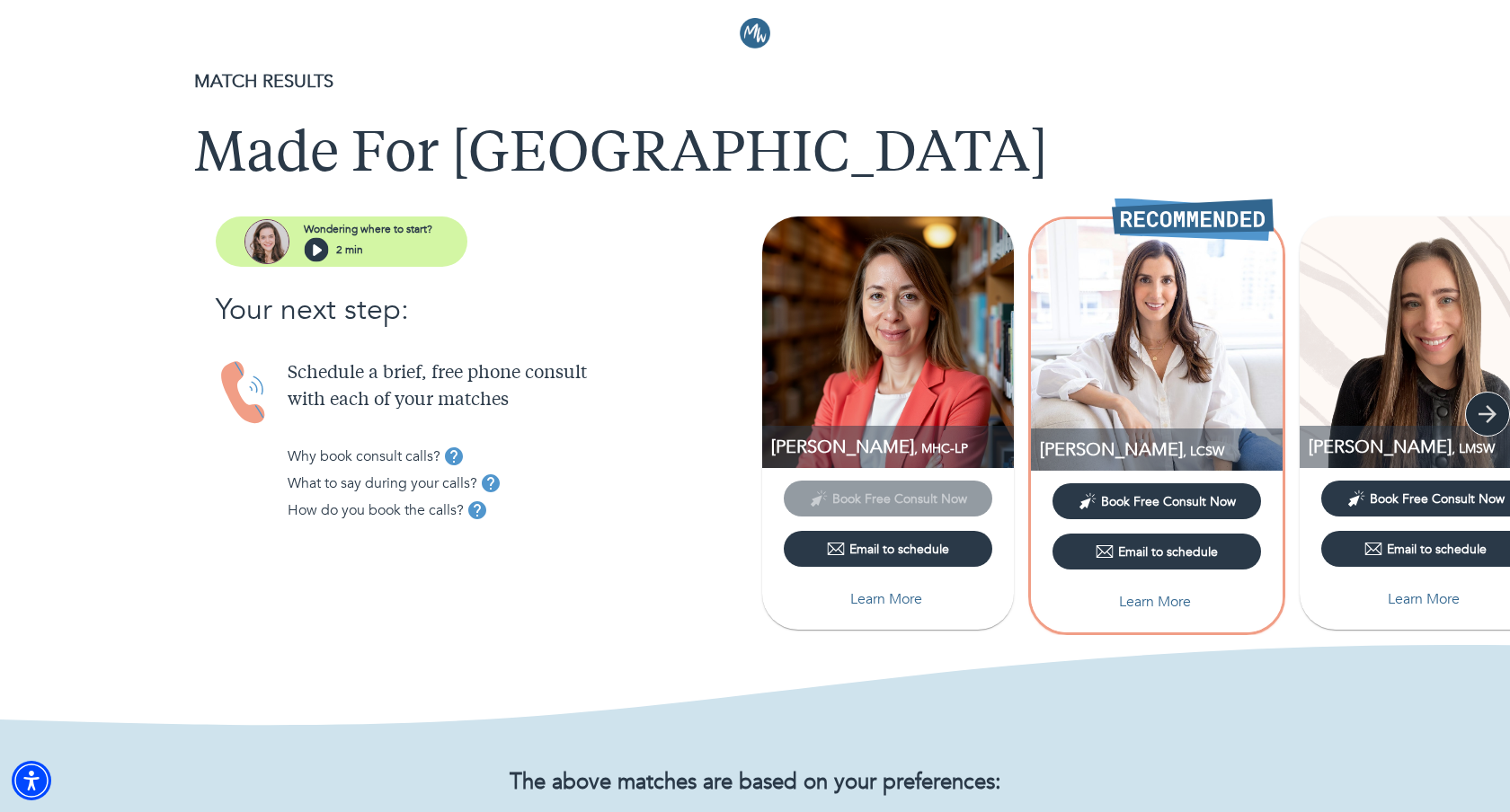
click at [1493, 409] on icon "button" at bounding box center [1487, 414] width 27 height 27
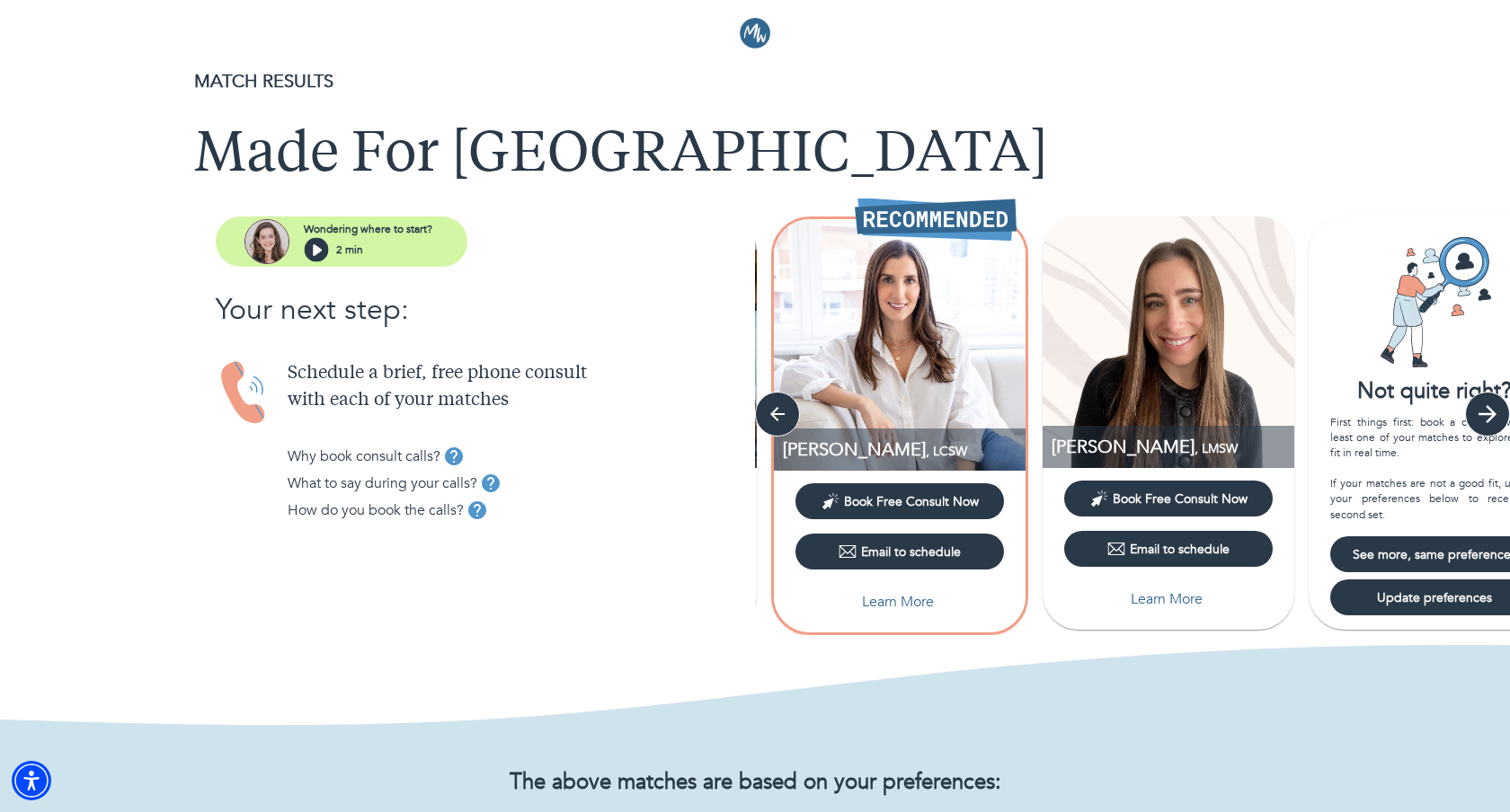
click at [1493, 411] on icon "button" at bounding box center [1486, 414] width 18 height 18
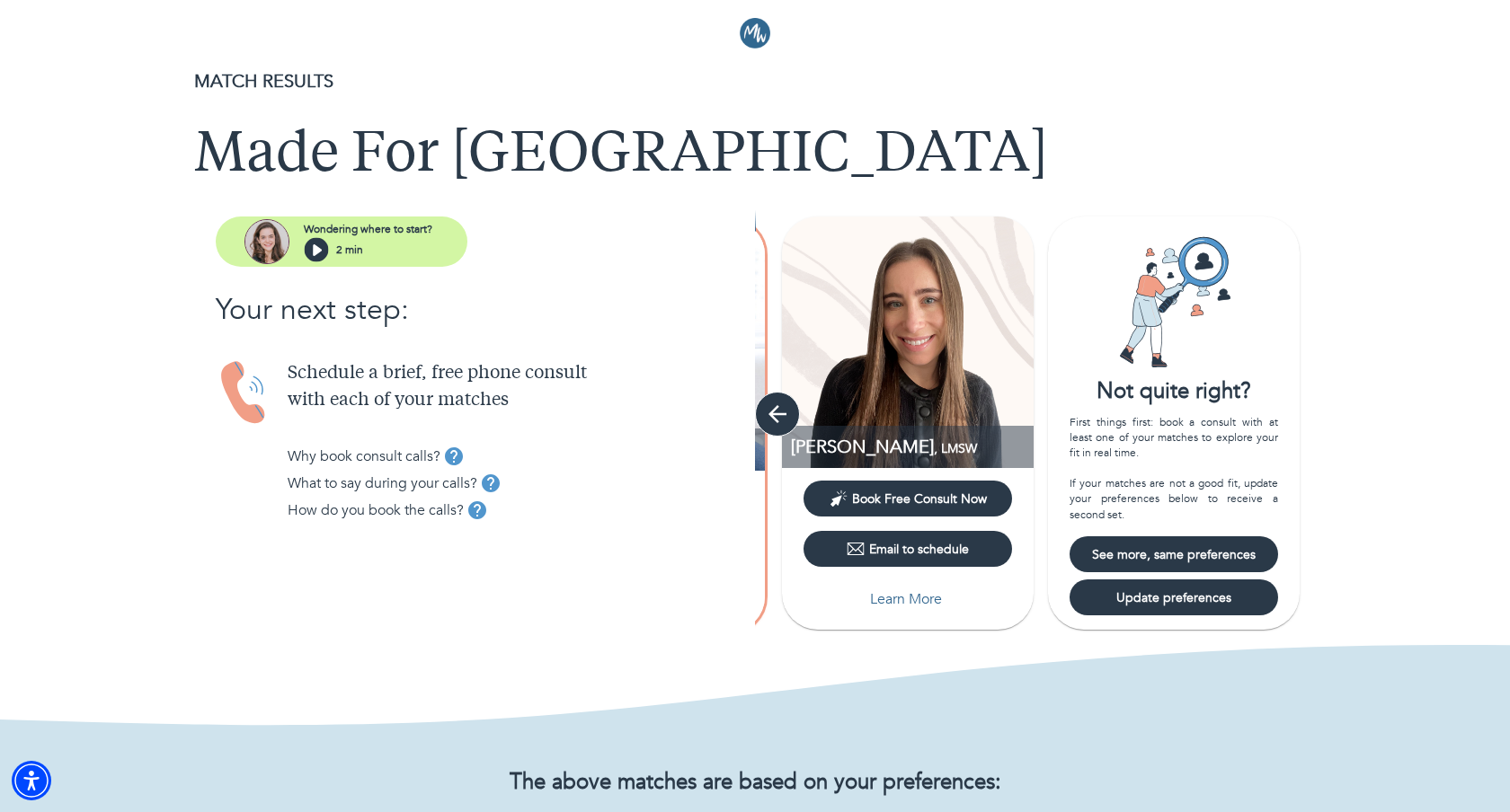
click at [758, 417] on button "button" at bounding box center [777, 414] width 45 height 45
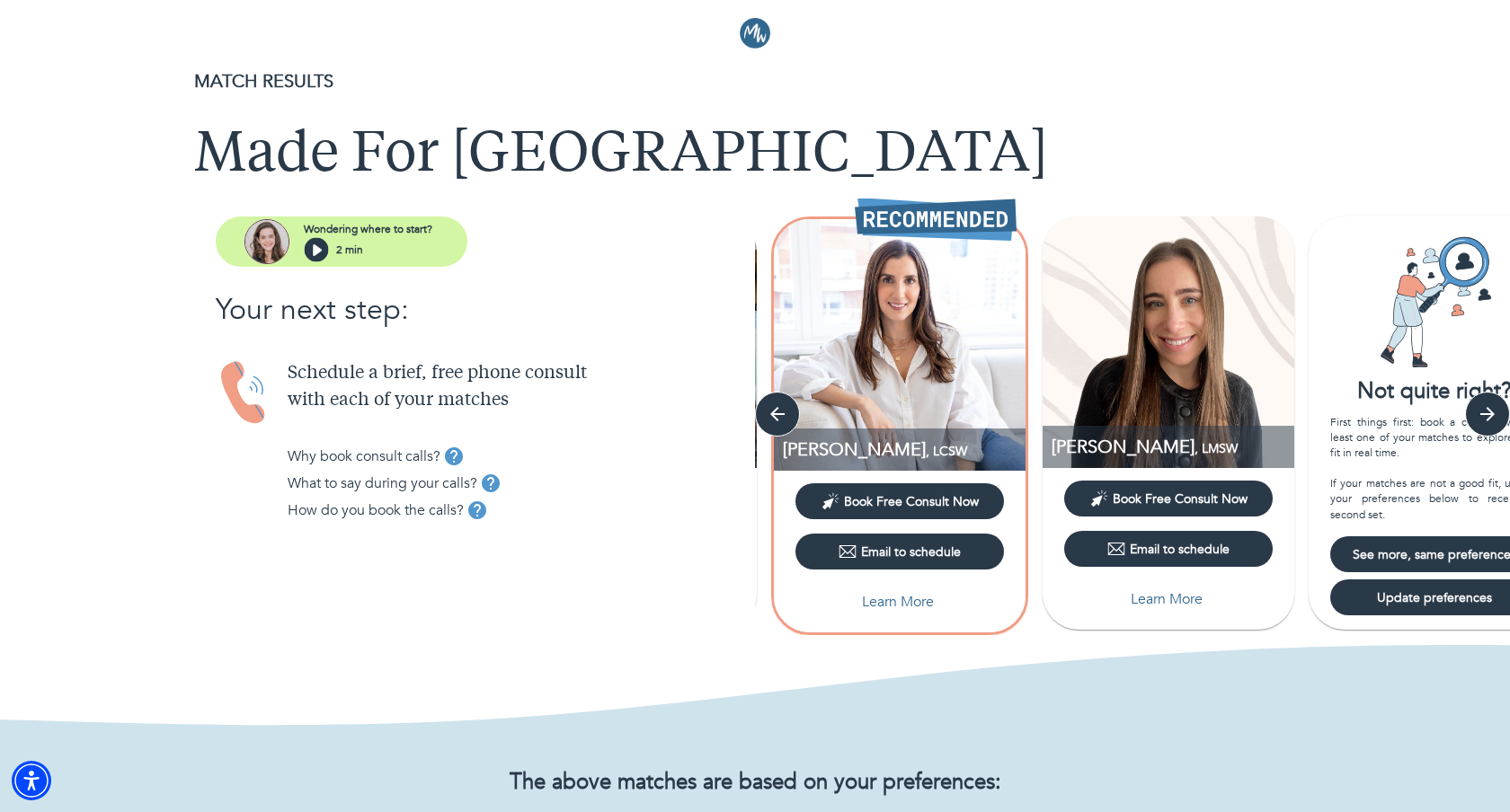
click at [901, 601] on p "Learn More" at bounding box center [897, 601] width 72 height 22
select select "6"
select select "2"
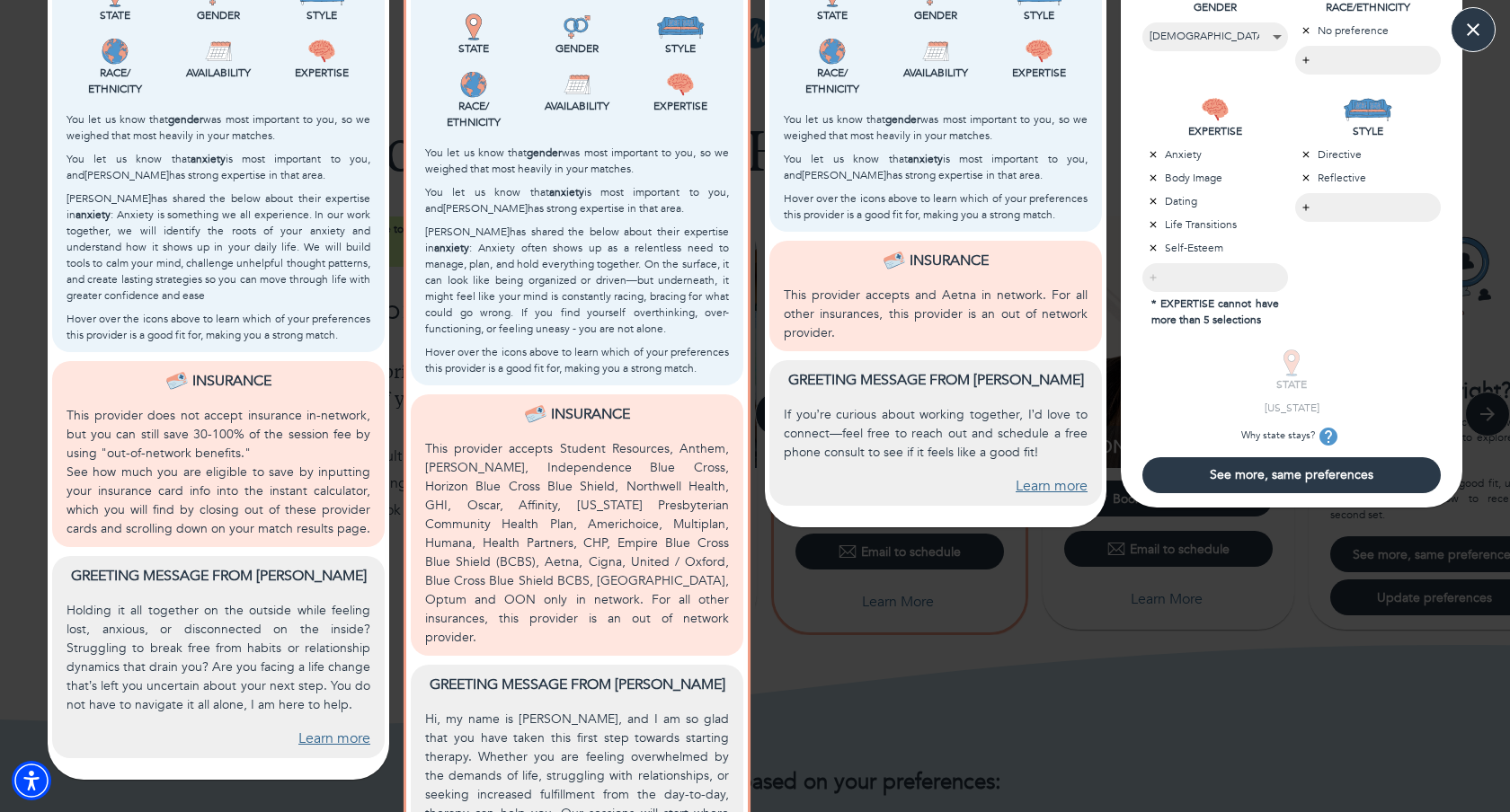
scroll to position [698, 0]
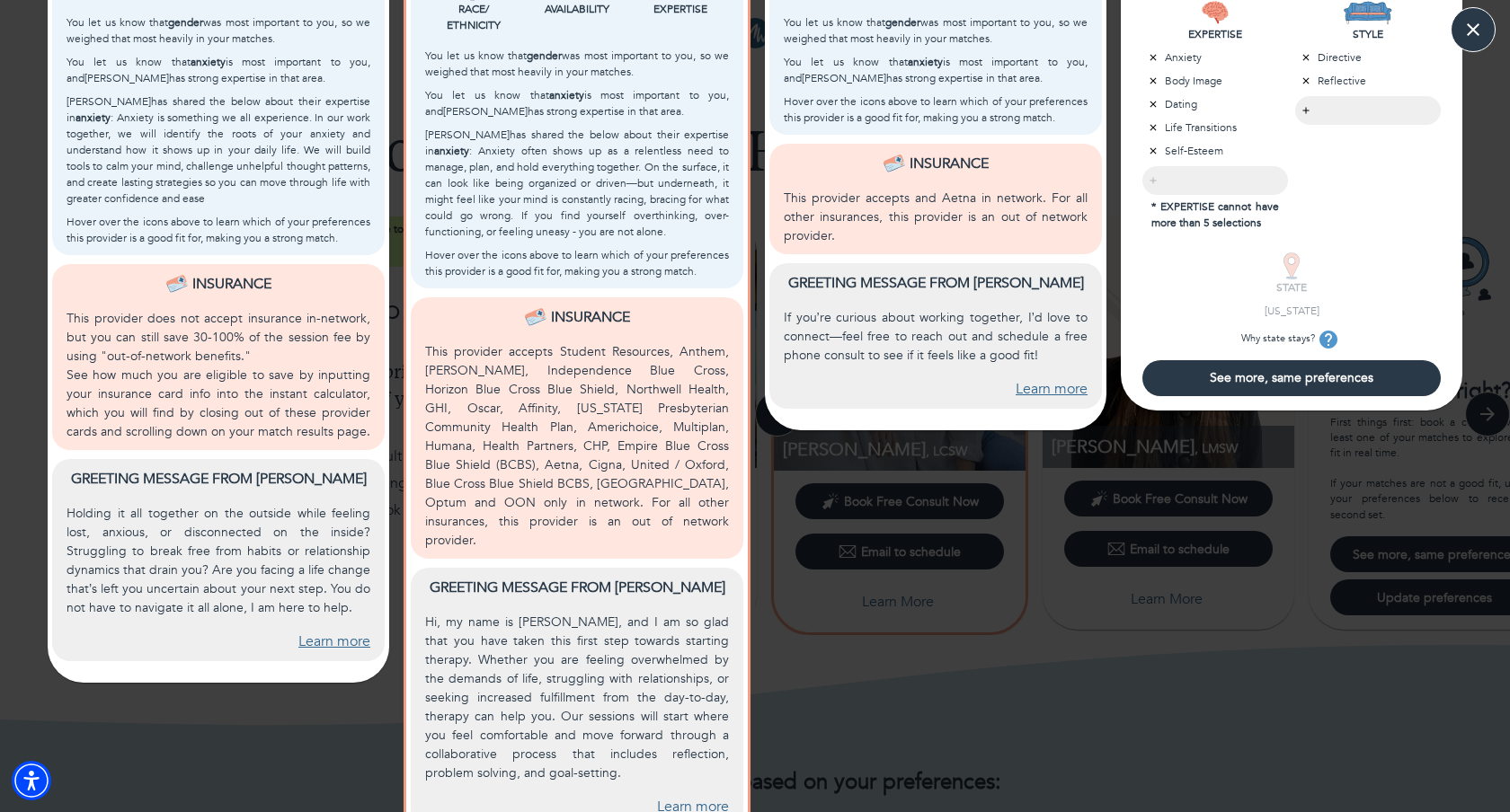
click at [694, 797] on link "Learn more" at bounding box center [693, 807] width 72 height 21
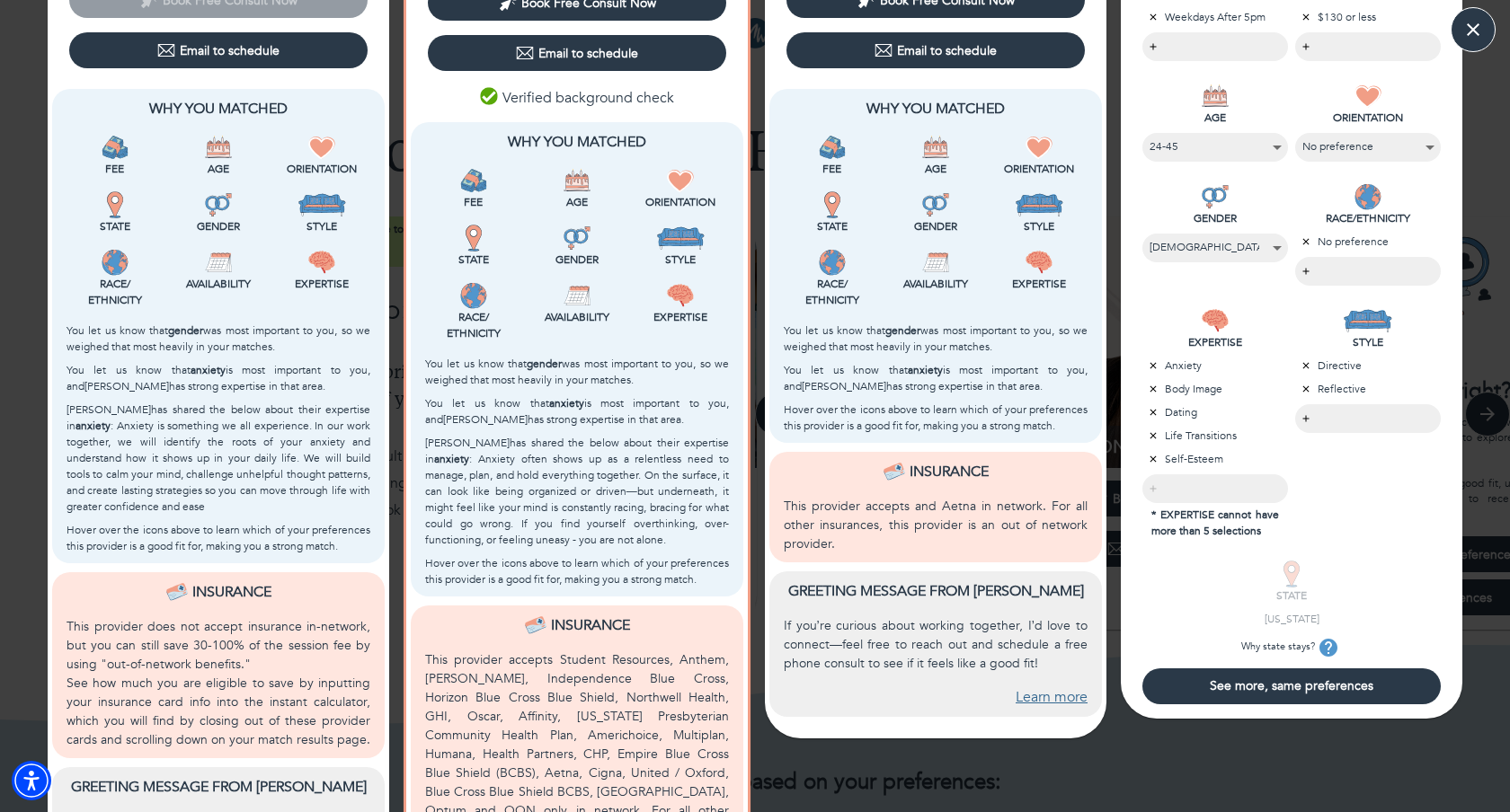
scroll to position [0, 0]
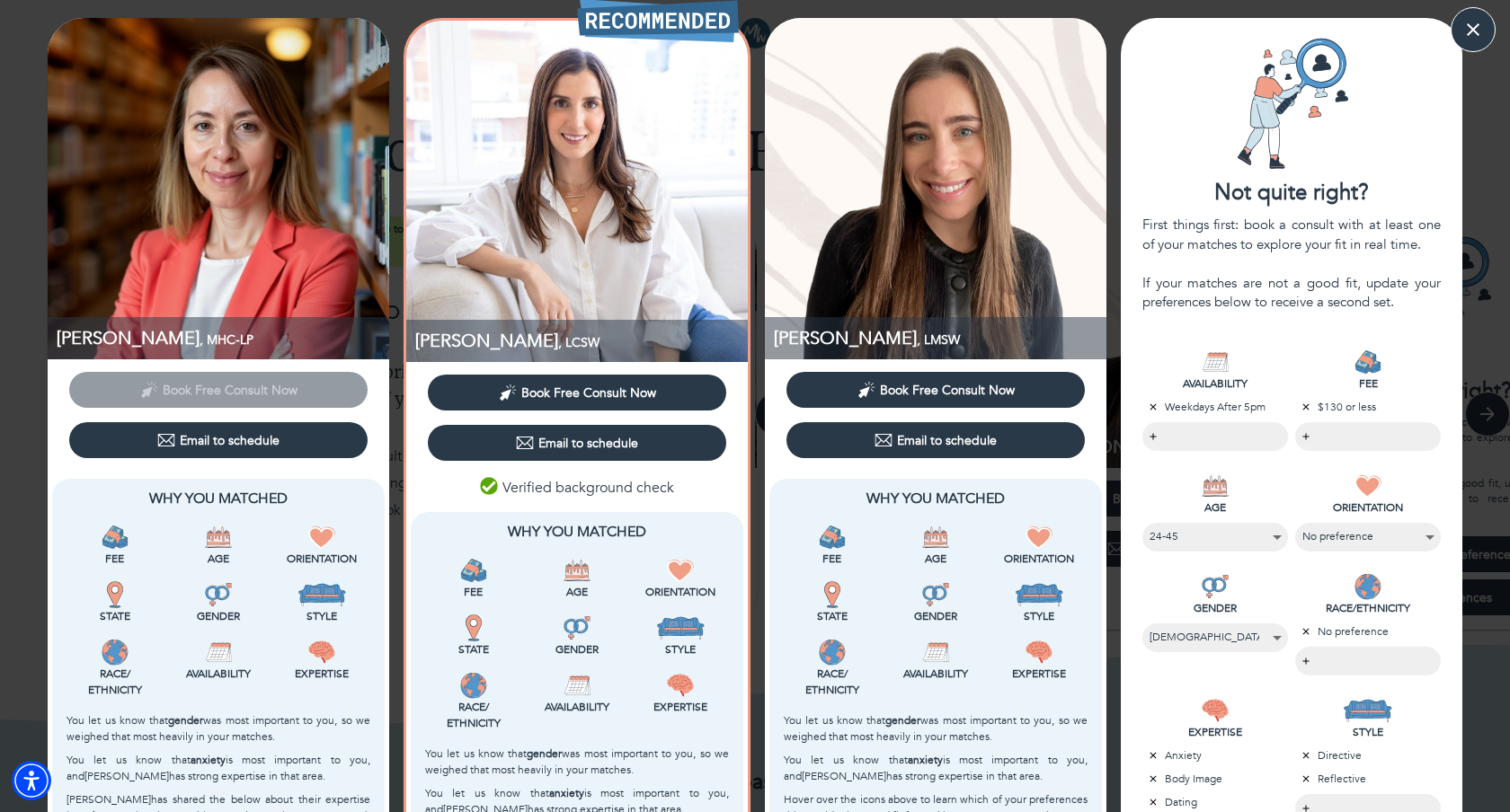
click at [570, 391] on span "Book Free Consult Now" at bounding box center [588, 393] width 135 height 17
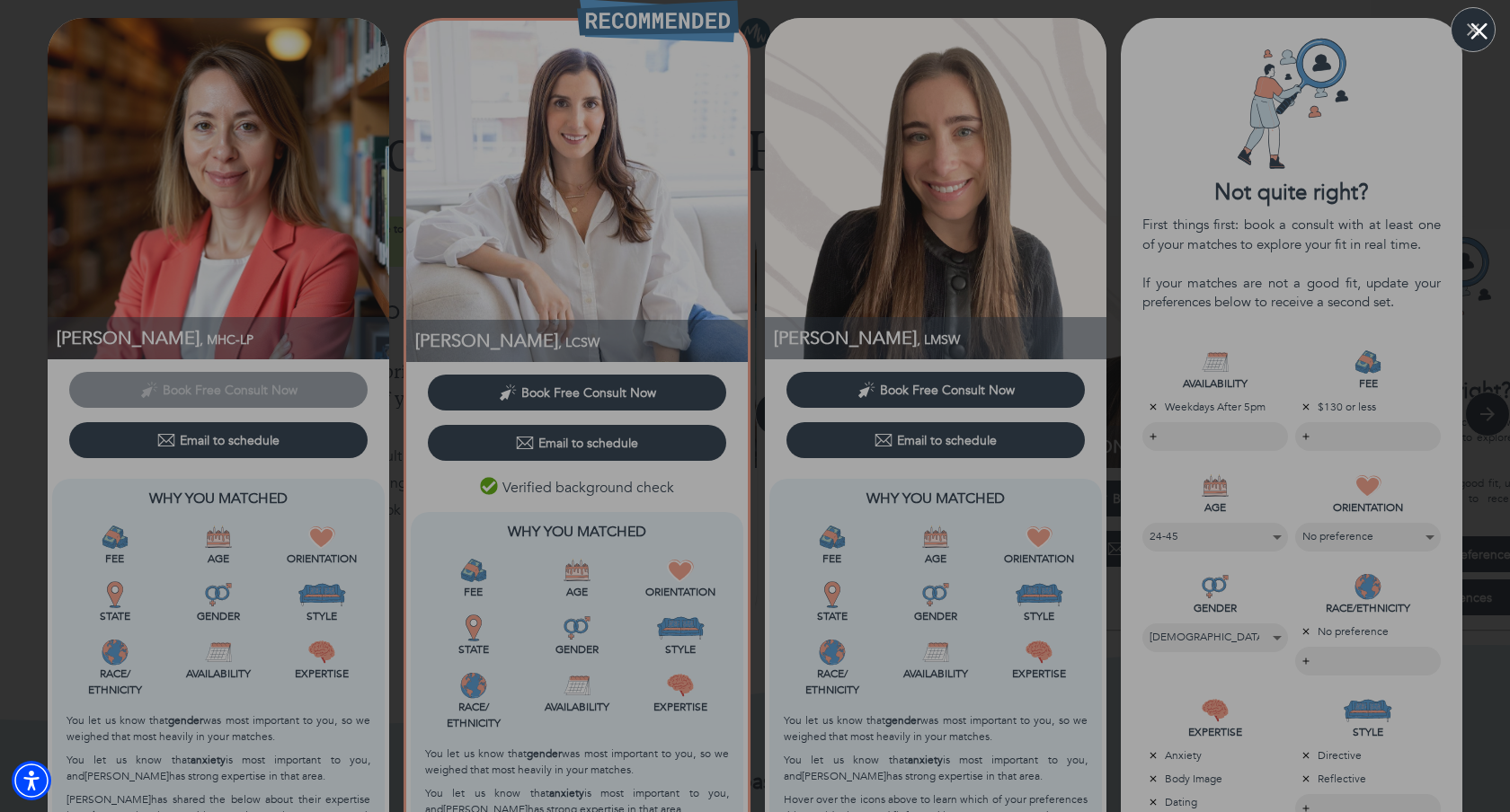
click at [1493, 19] on div at bounding box center [755, 406] width 1510 height 812
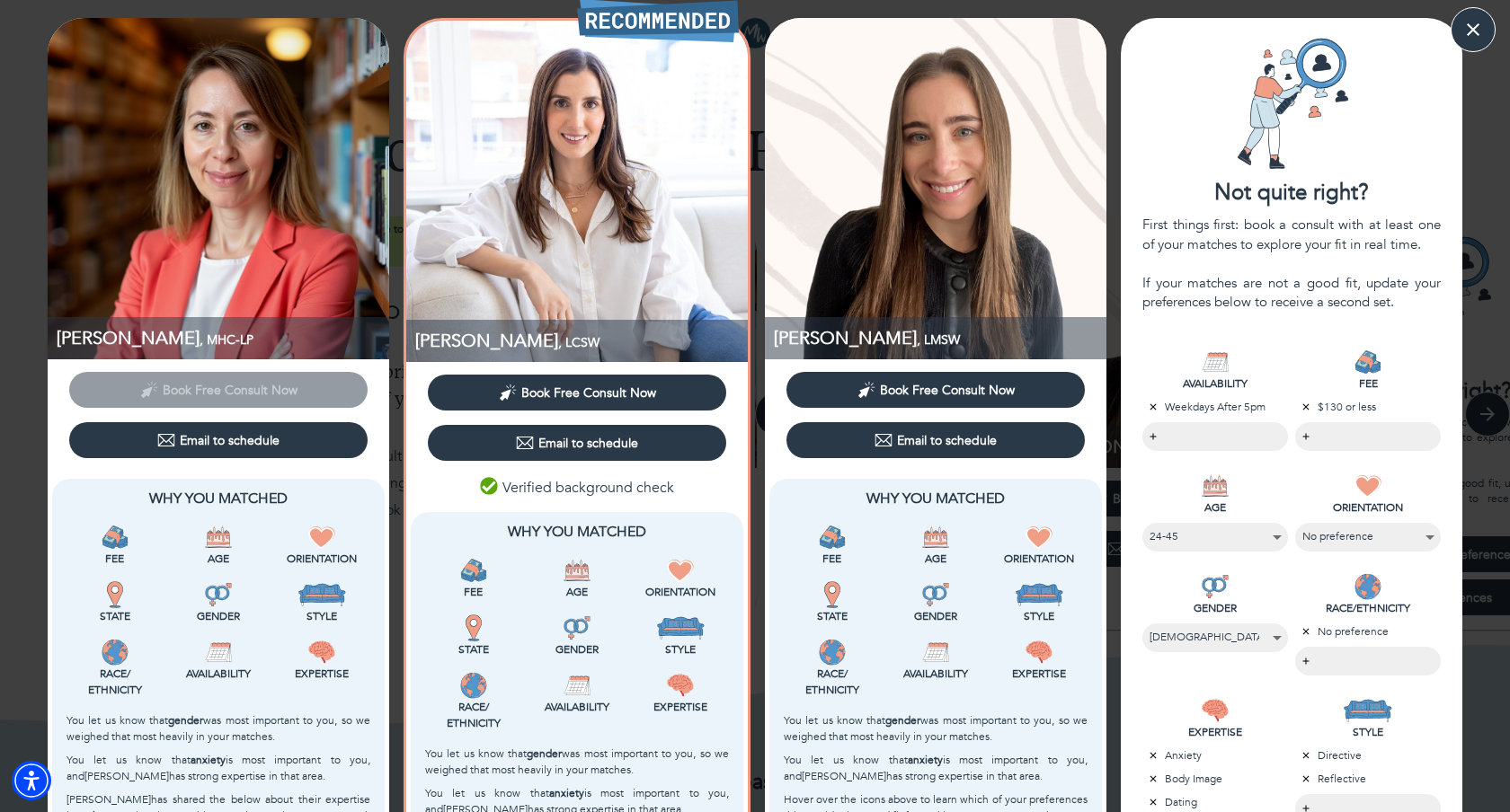
click at [553, 385] on span "Book Free Consult Now" at bounding box center [588, 393] width 135 height 17
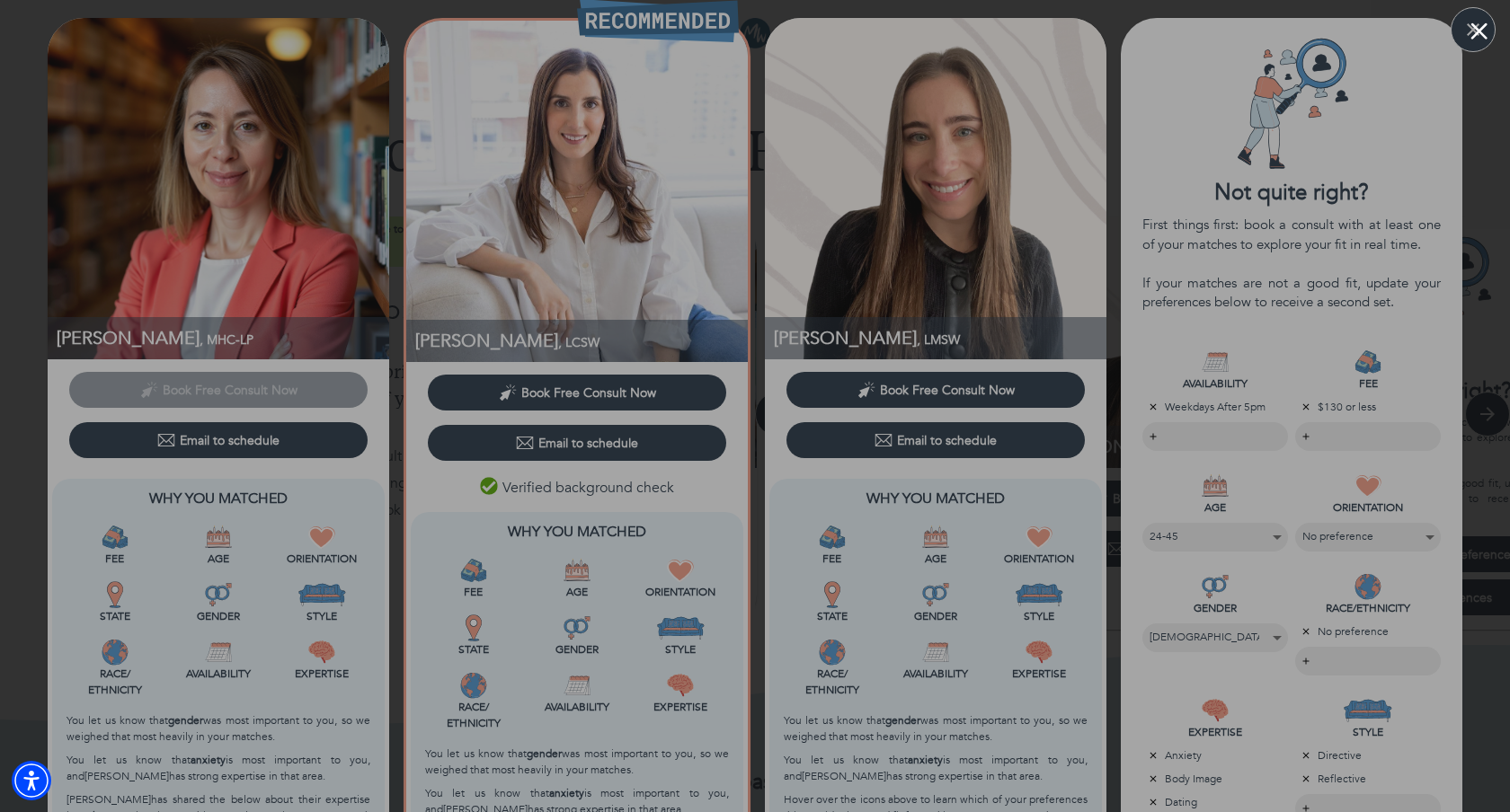
click at [1467, 35] on div at bounding box center [755, 406] width 1510 height 812
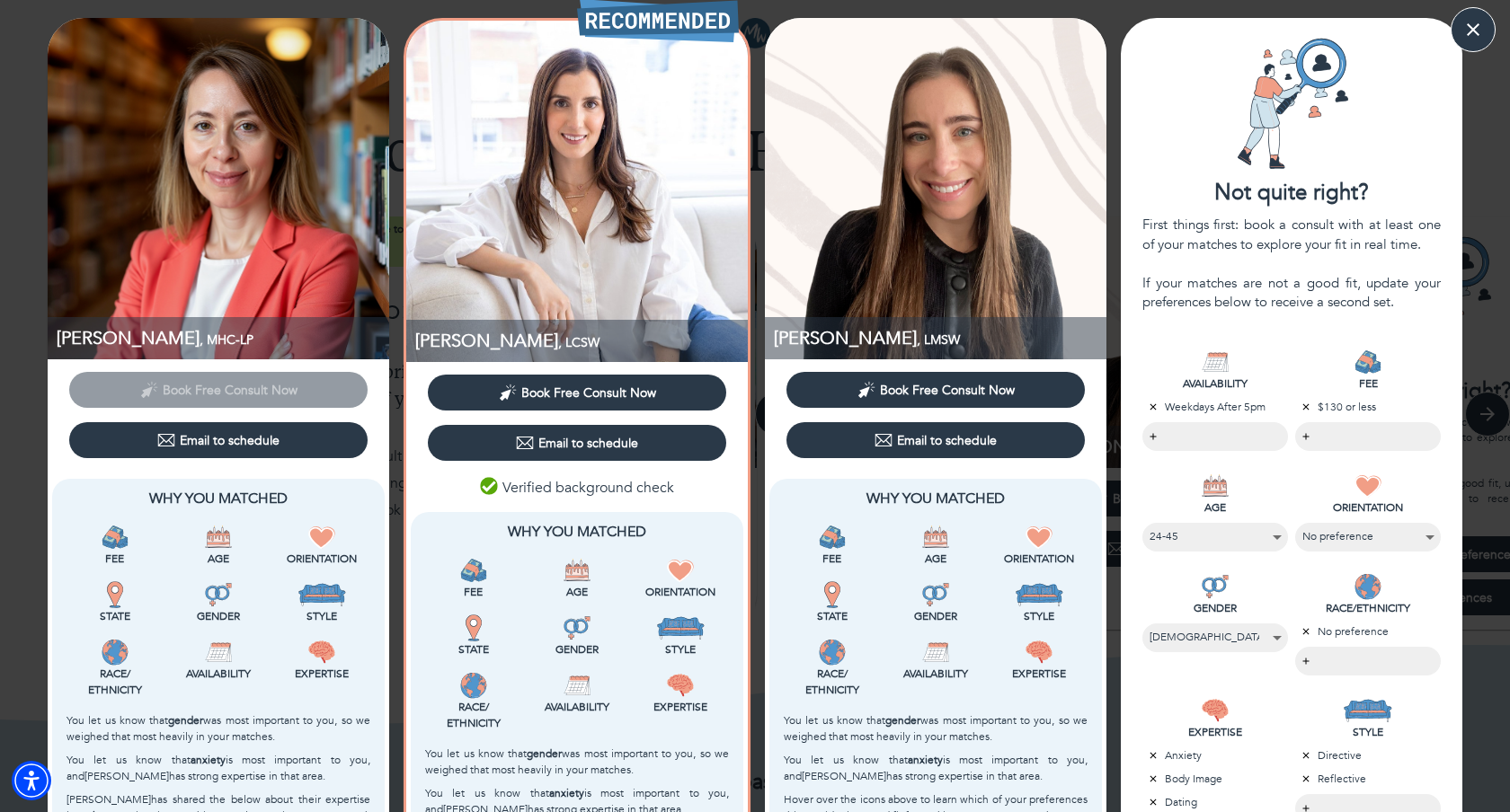
click at [564, 453] on button "Email to schedule" at bounding box center [577, 443] width 299 height 36
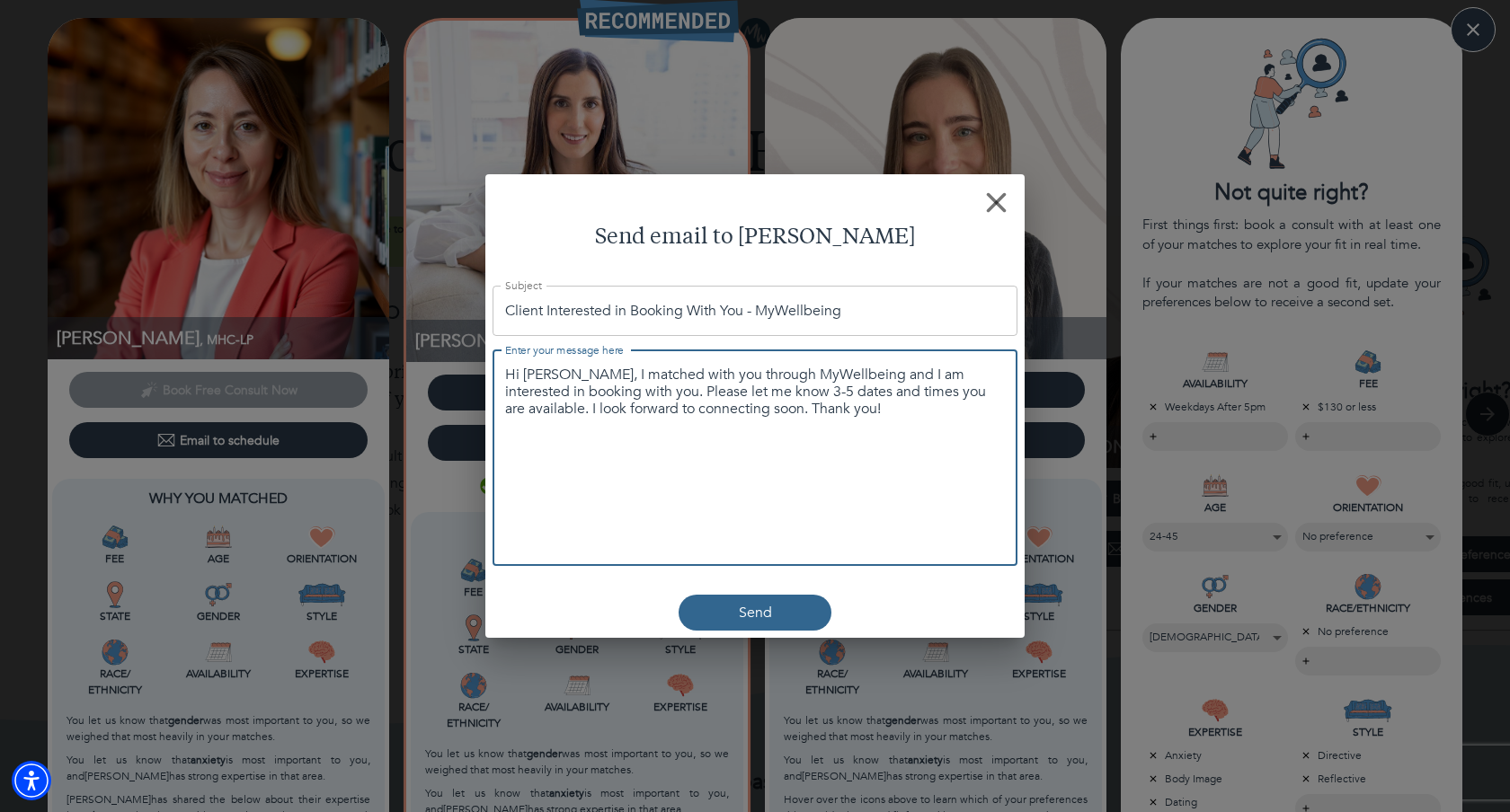
click at [625, 389] on textarea "Hi Julia, I matched with you through MyWellbeing and I am interested in booking…" at bounding box center [755, 393] width 499 height 53
drag, startPoint x: 788, startPoint y: 406, endPoint x: 809, endPoint y: 406, distance: 21.0
click at [809, 406] on textarea "Hi Julia, I matched with you through MyWellbeing and I am interested in booking…" at bounding box center [755, 402] width 499 height 70
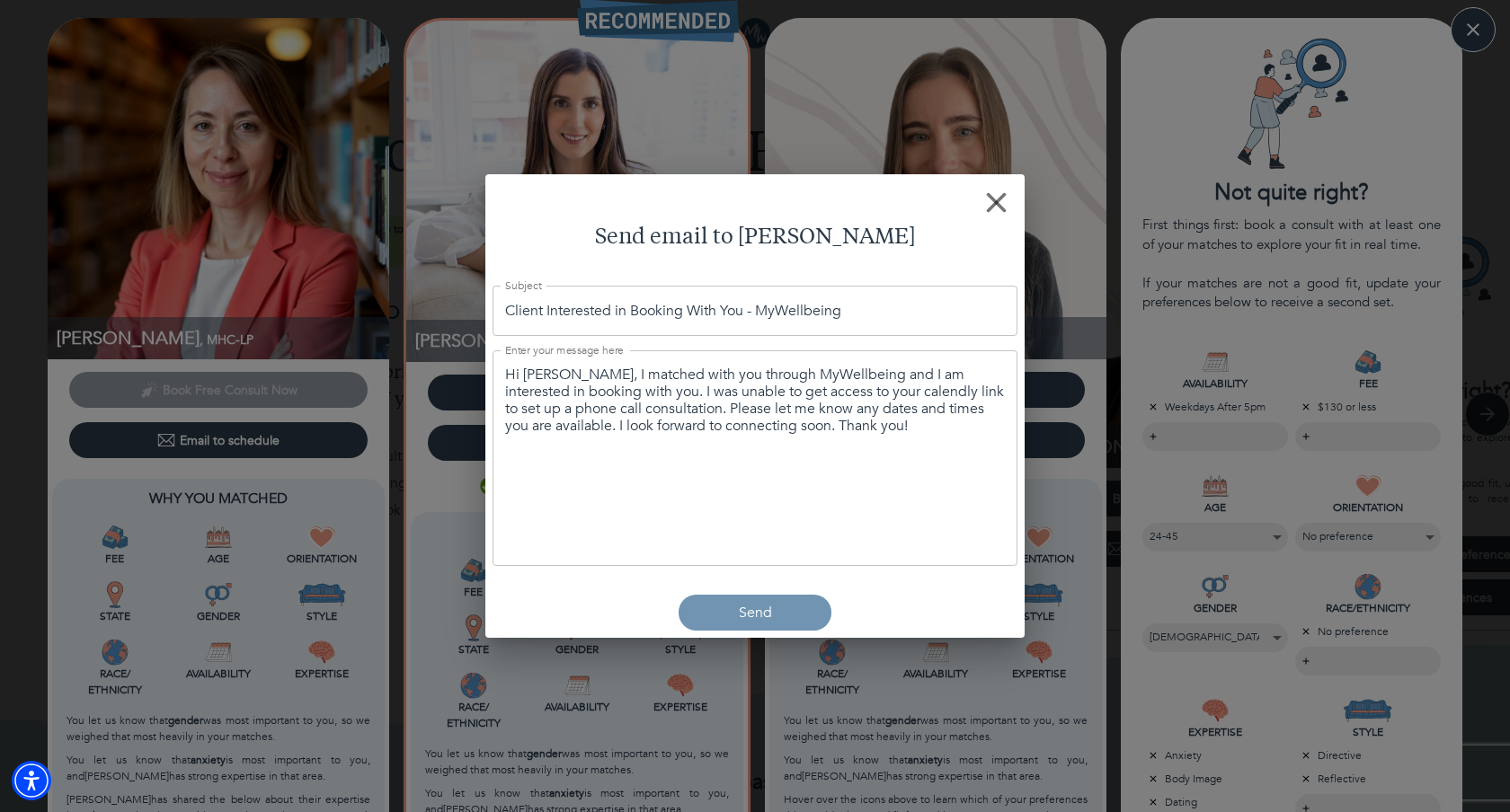
click at [764, 613] on p "Send" at bounding box center [755, 613] width 33 height 22
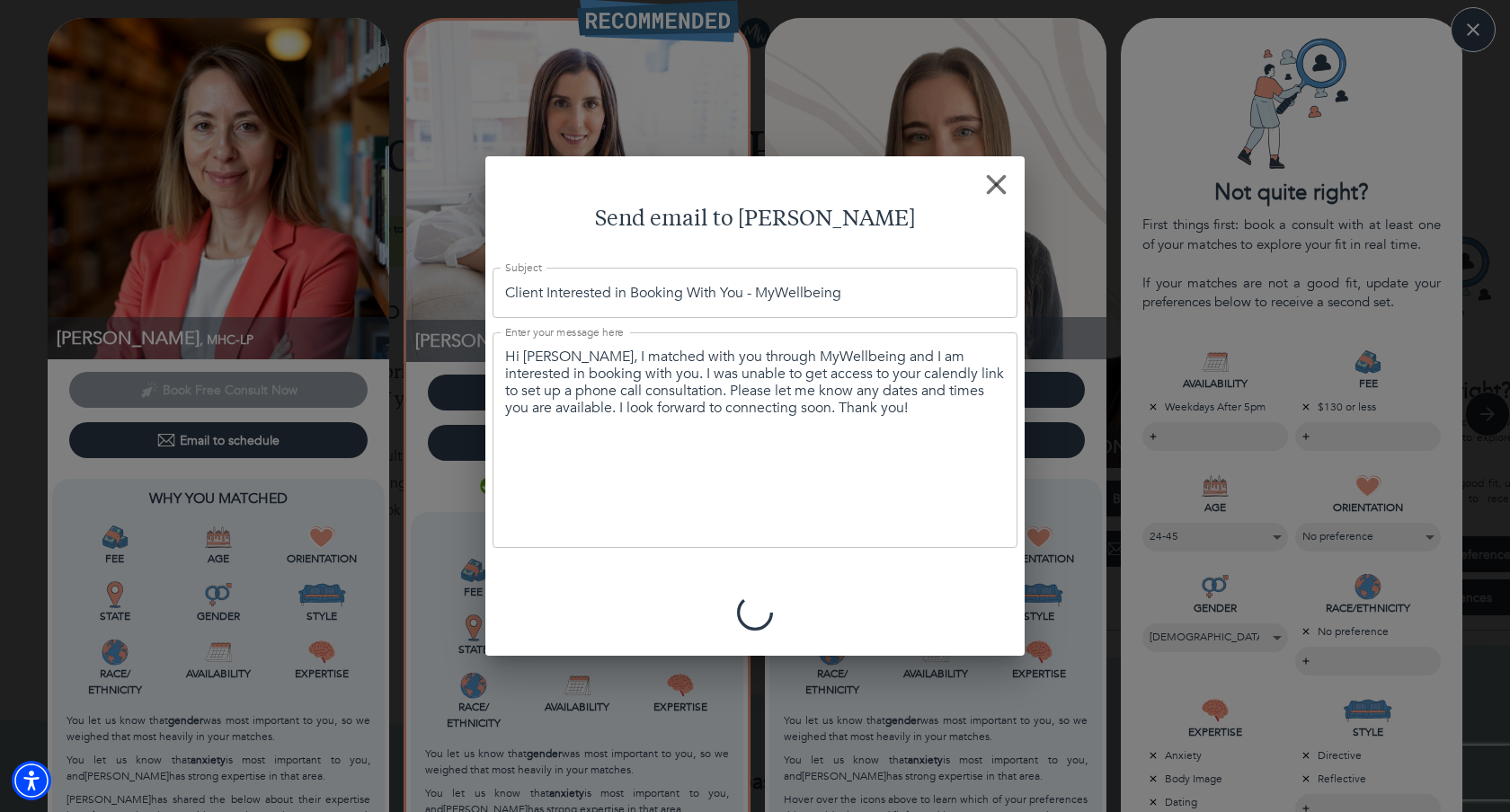
type textarea "Hi Julia, I matched with you through MyWellbeing and I am interested in booking…"
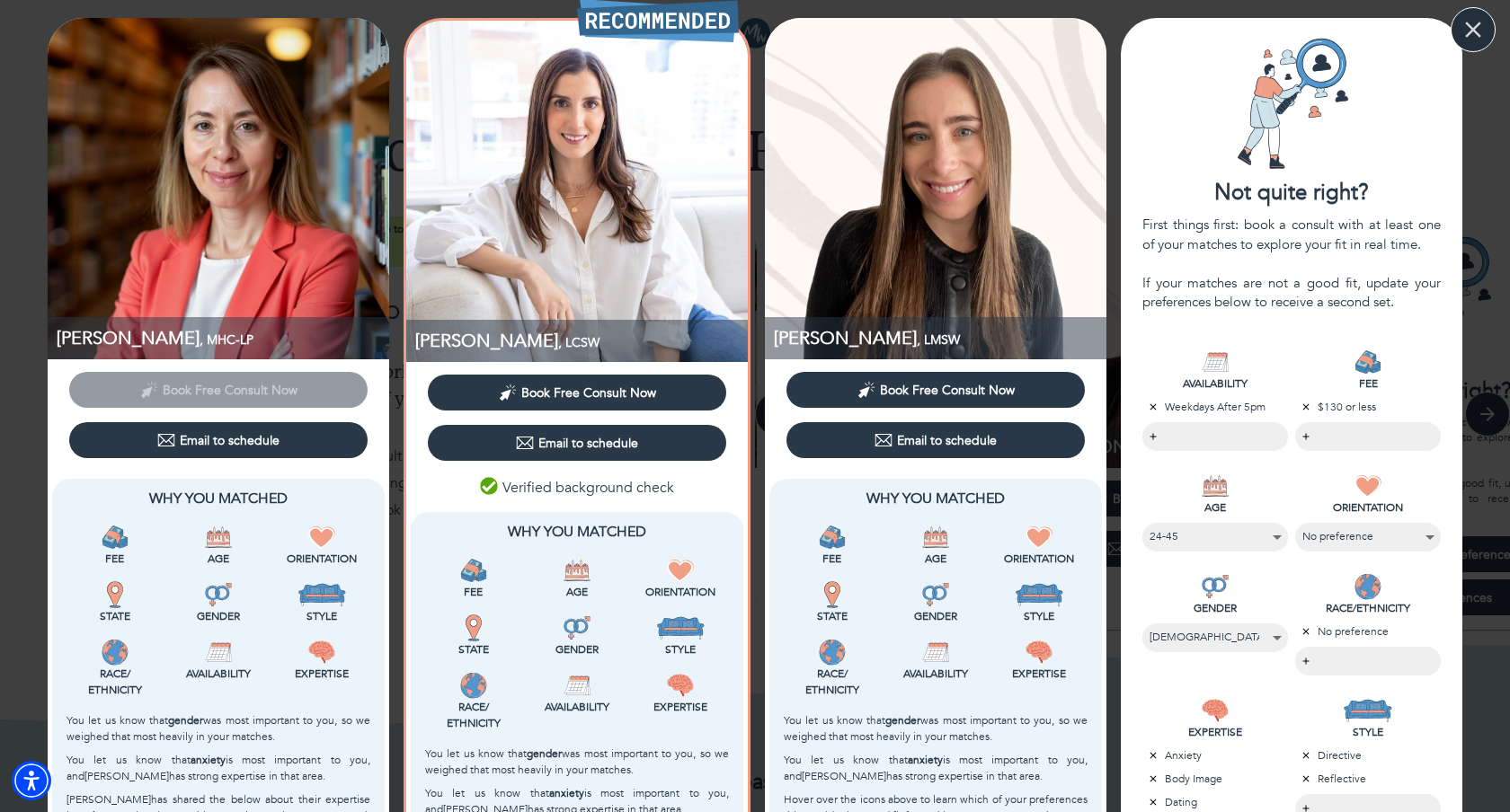
click at [1477, 24] on icon "button" at bounding box center [1472, 29] width 16 height 16
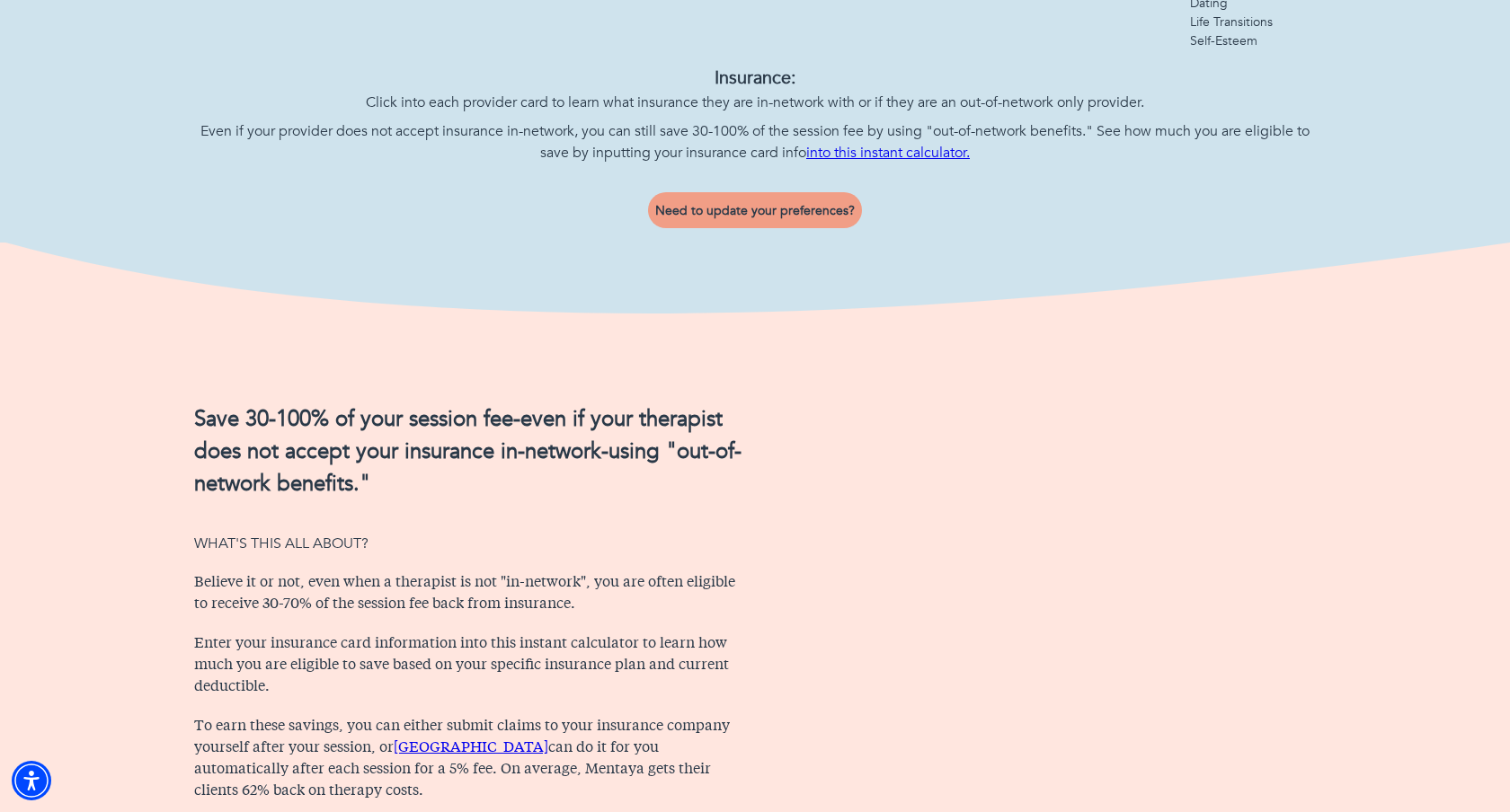
scroll to position [994, 0]
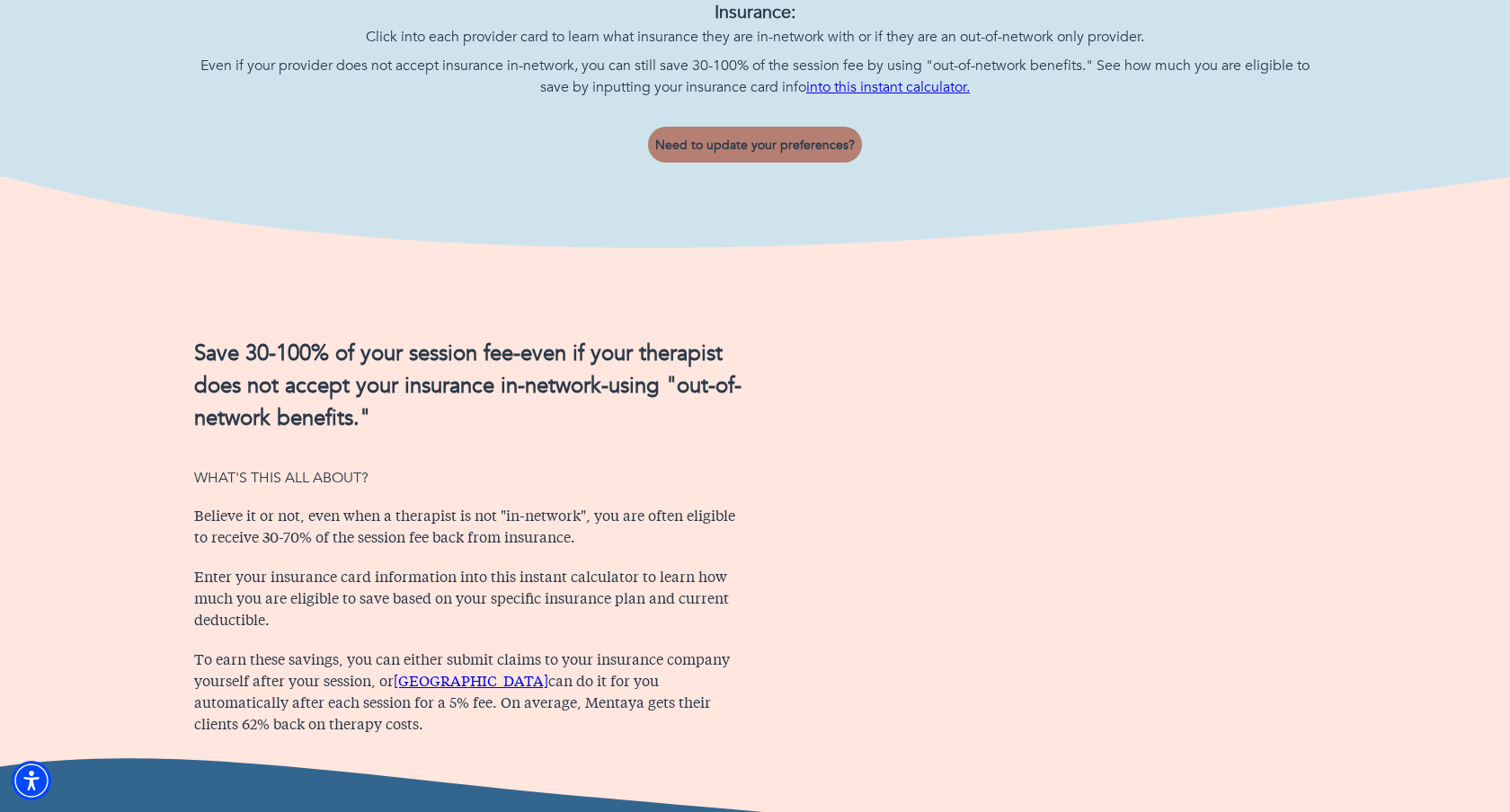
click at [769, 139] on span "Need to update your preferences?" at bounding box center [755, 145] width 200 height 17
select select "6"
select select "2"
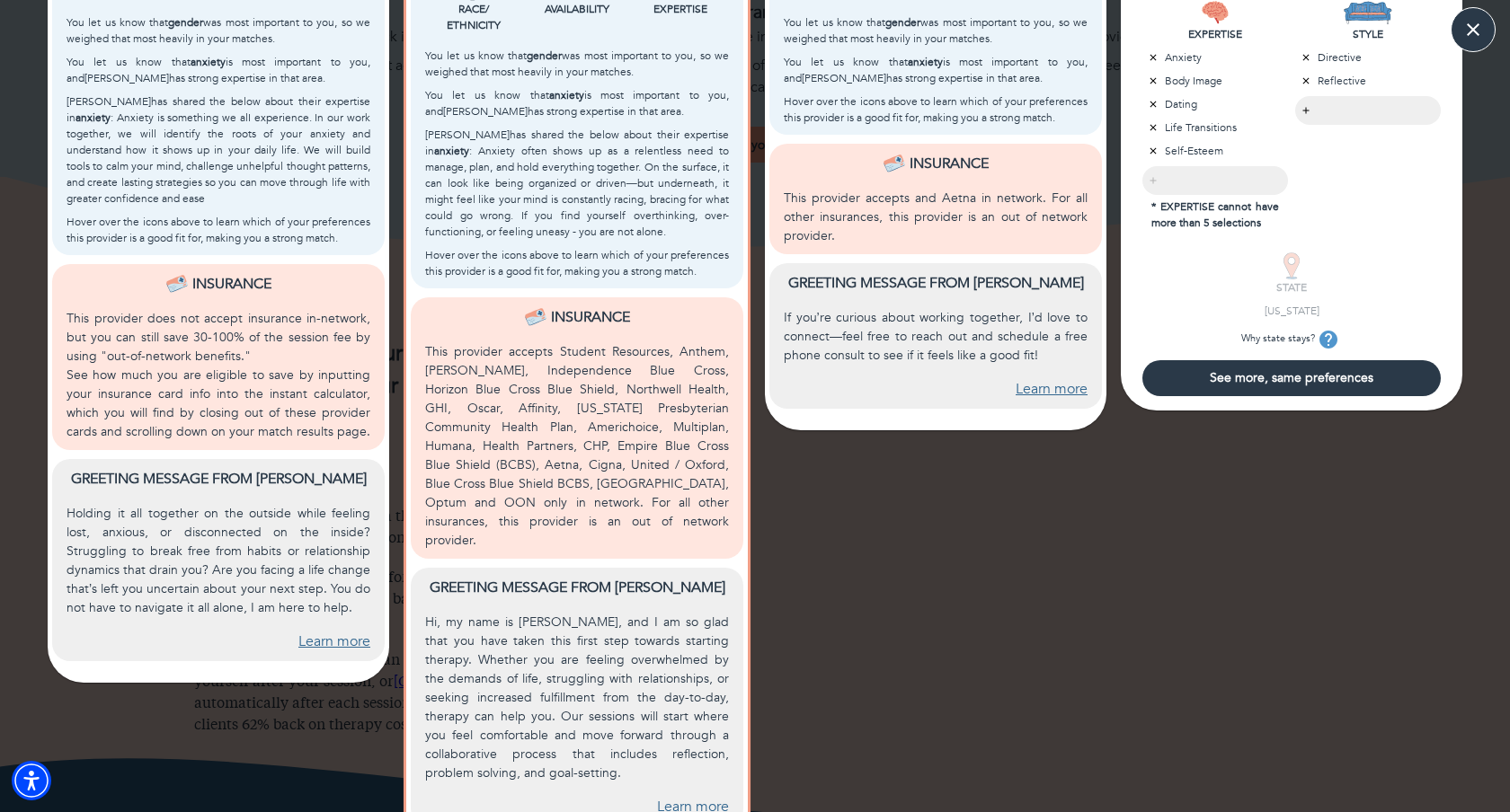
scroll to position [0, 0]
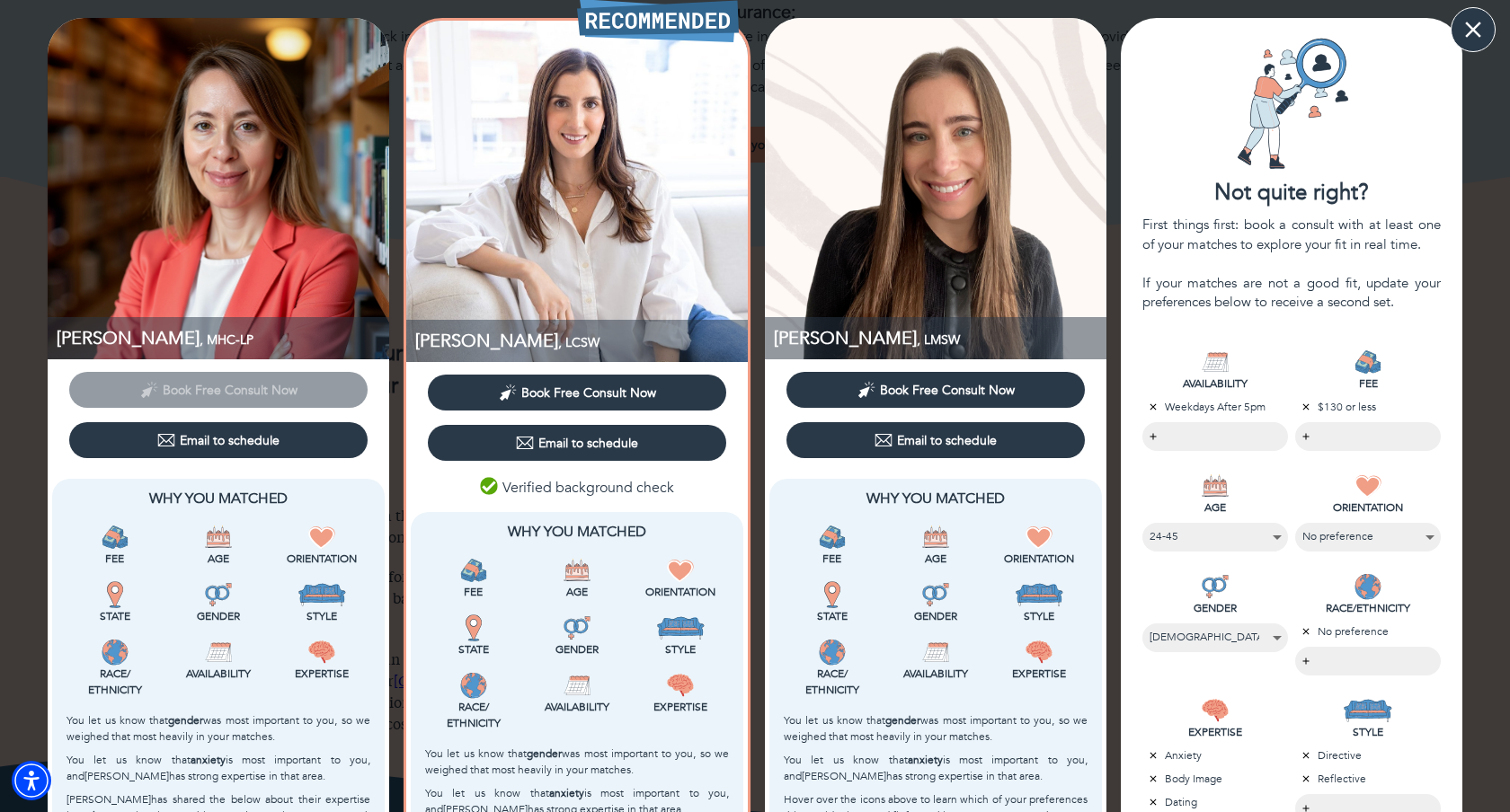
click at [1476, 22] on icon "button" at bounding box center [1472, 29] width 27 height 27
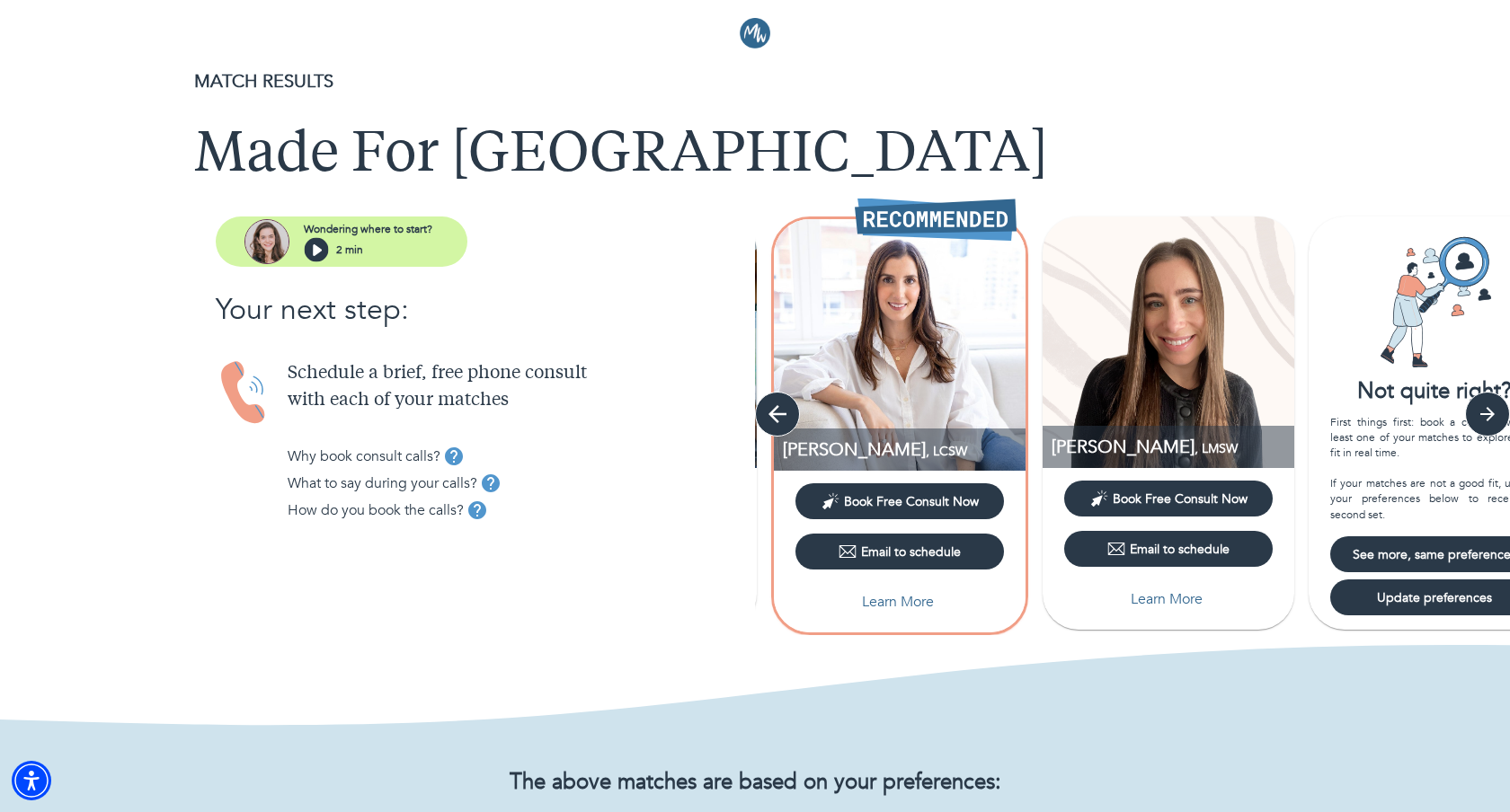
click at [772, 401] on icon "button" at bounding box center [777, 414] width 27 height 27
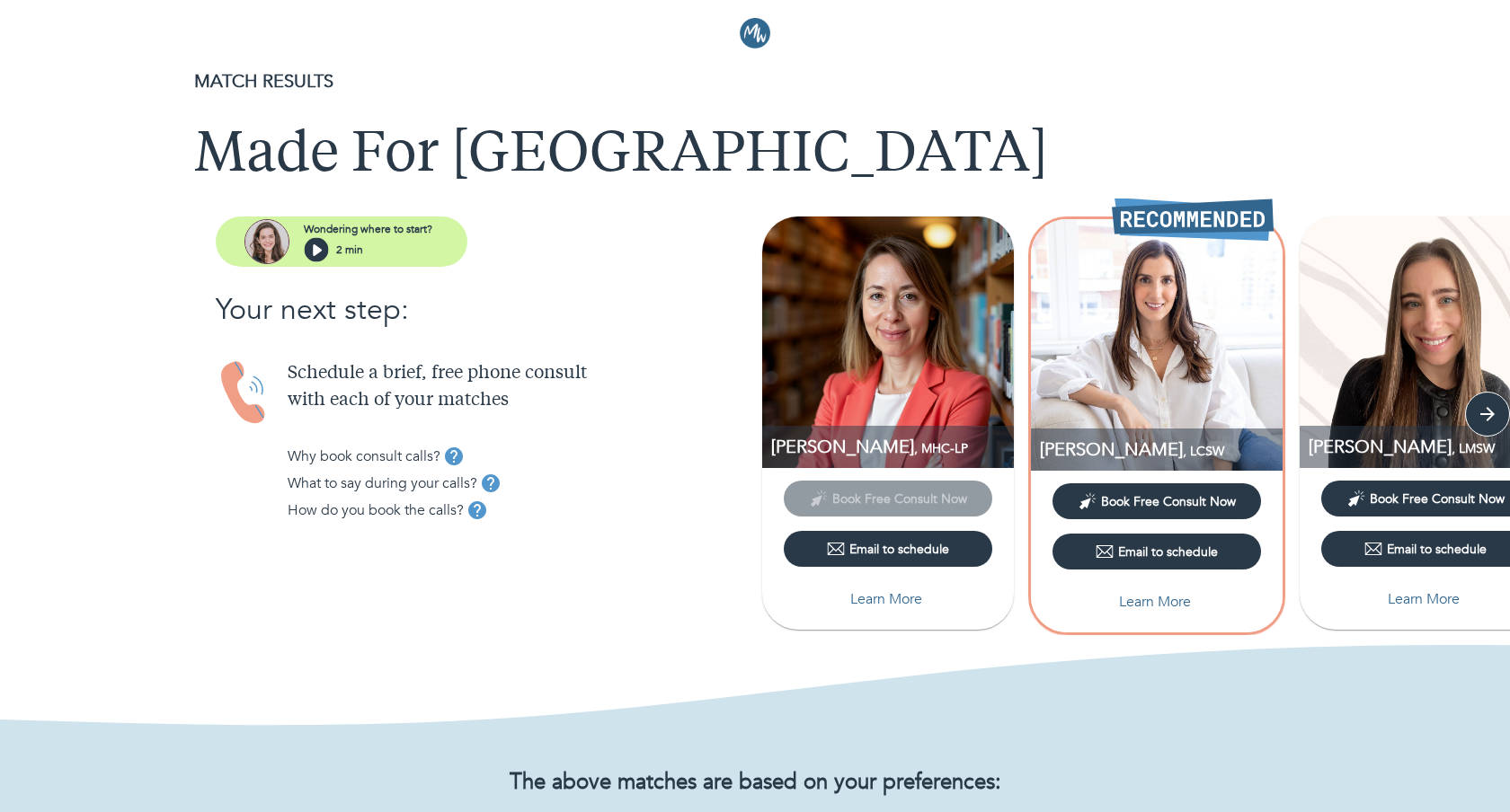
click at [902, 597] on p "Learn More" at bounding box center [886, 598] width 72 height 22
select select "6"
select select "2"
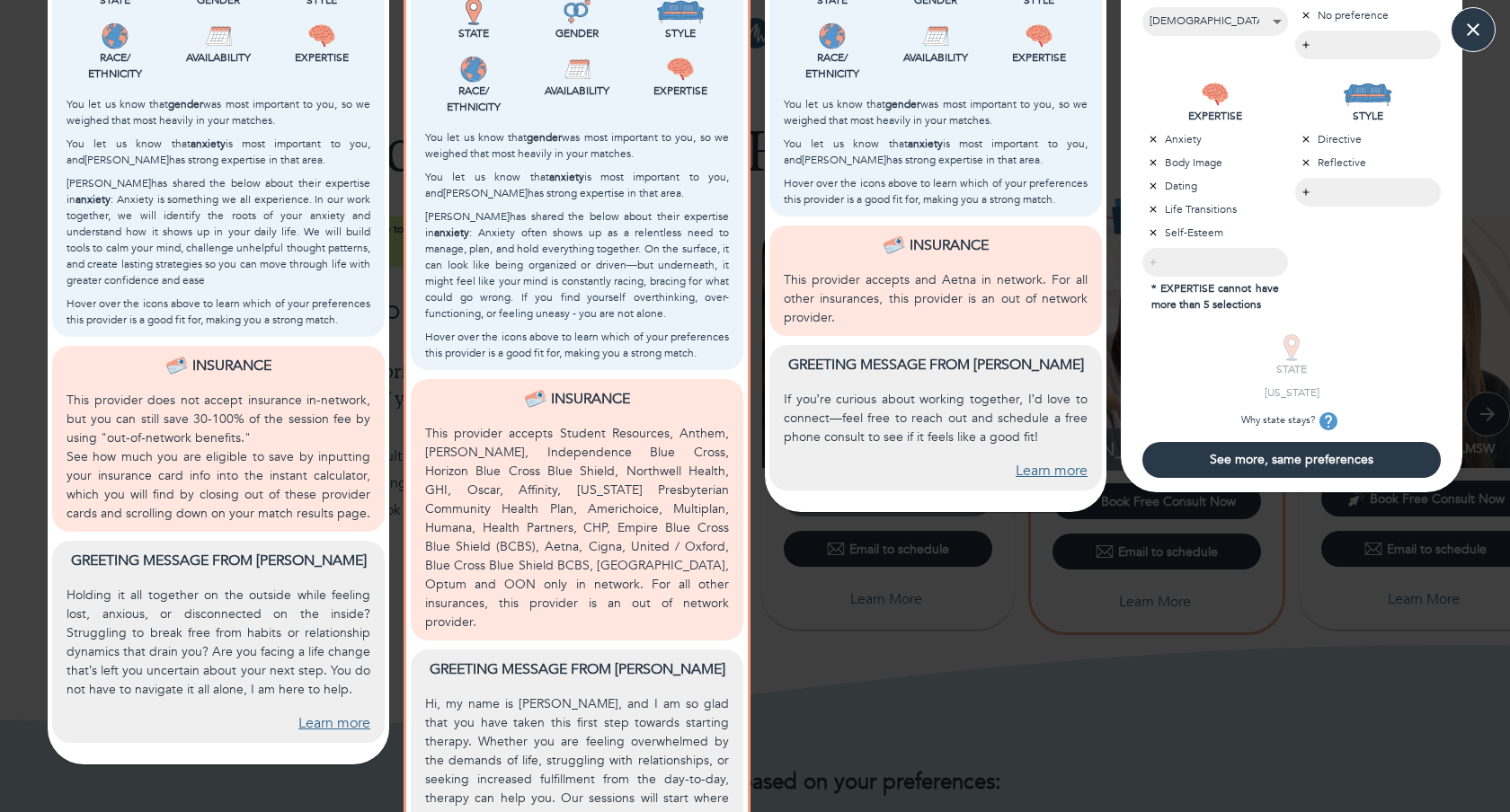
scroll to position [698, 0]
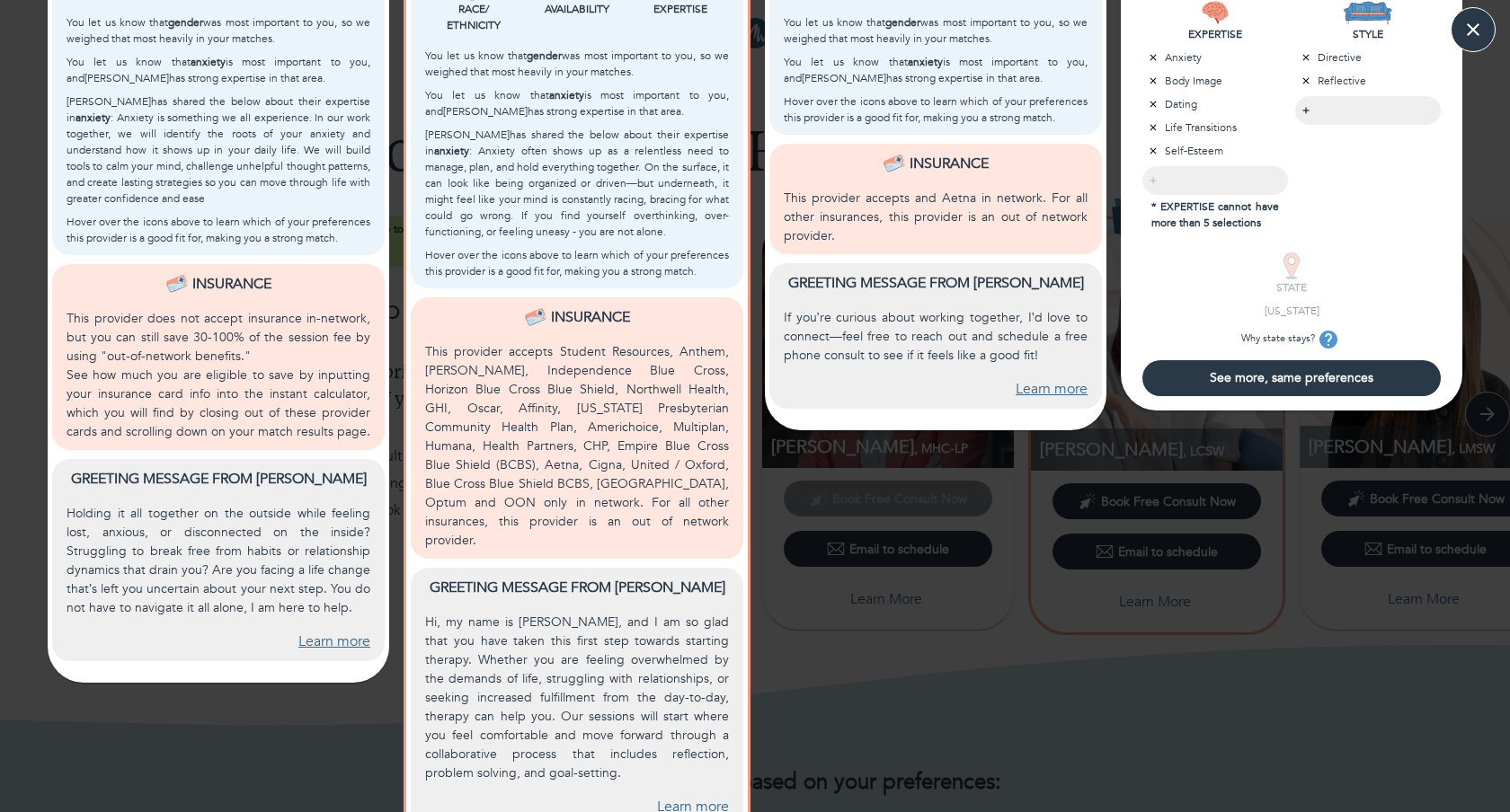
click at [244, 424] on p "See how much you are eligible to save by inputting your insurance card info int…" at bounding box center [217, 404] width 304 height 76
click at [346, 778] on div "[PERSON_NAME] , MHC-LP Book Free Consult Now Email to schedule Why You Matched …" at bounding box center [218, 85] width 356 height 1530
click at [324, 638] on link "Learn more" at bounding box center [335, 642] width 72 height 21
click at [1033, 651] on div "[PERSON_NAME] , LMSW Book Free Consult Now Email to schedule Why You Matched Fe…" at bounding box center [935, 85] width 356 height 1530
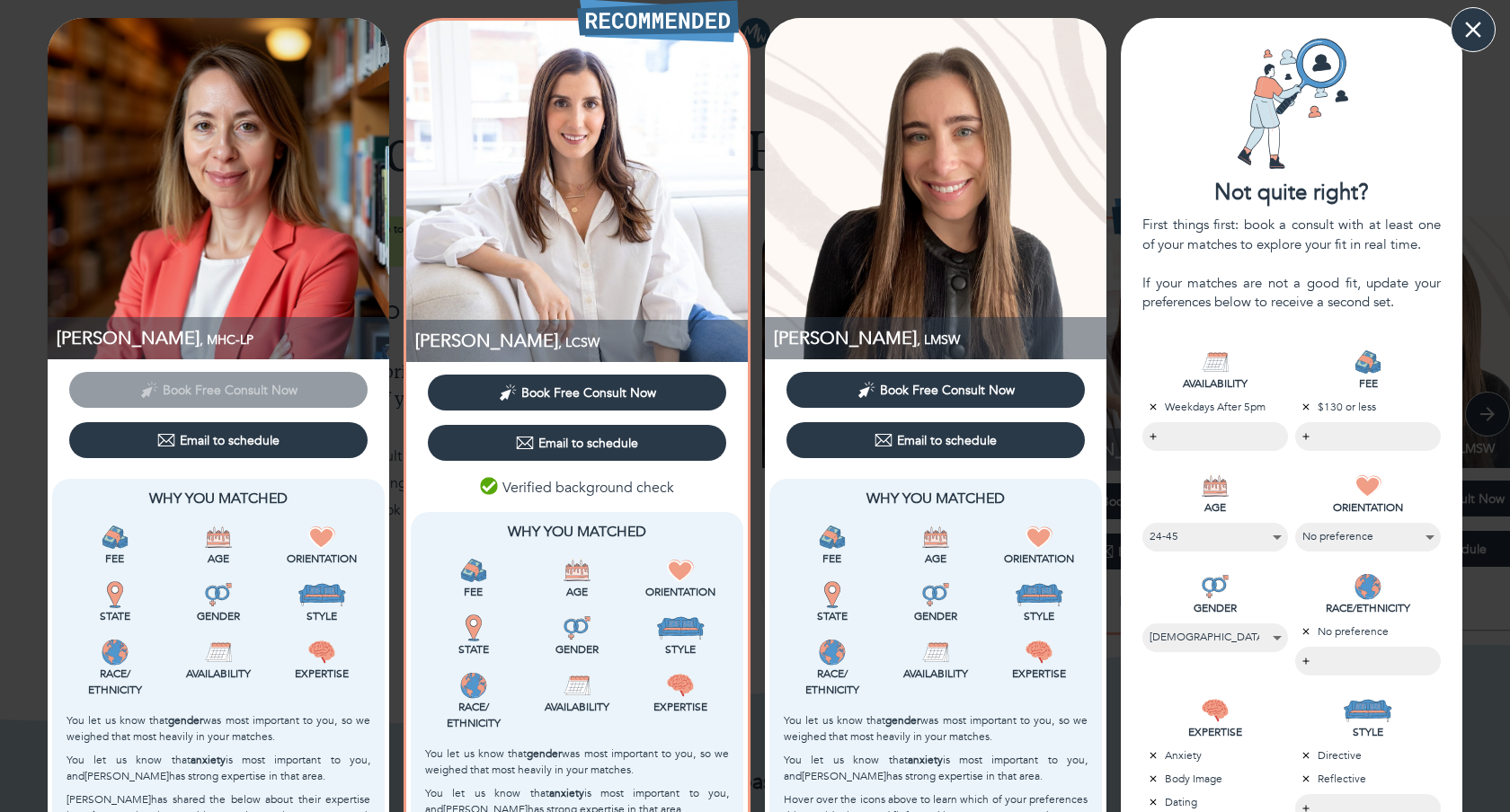
click at [1477, 42] on icon "button" at bounding box center [1472, 29] width 27 height 27
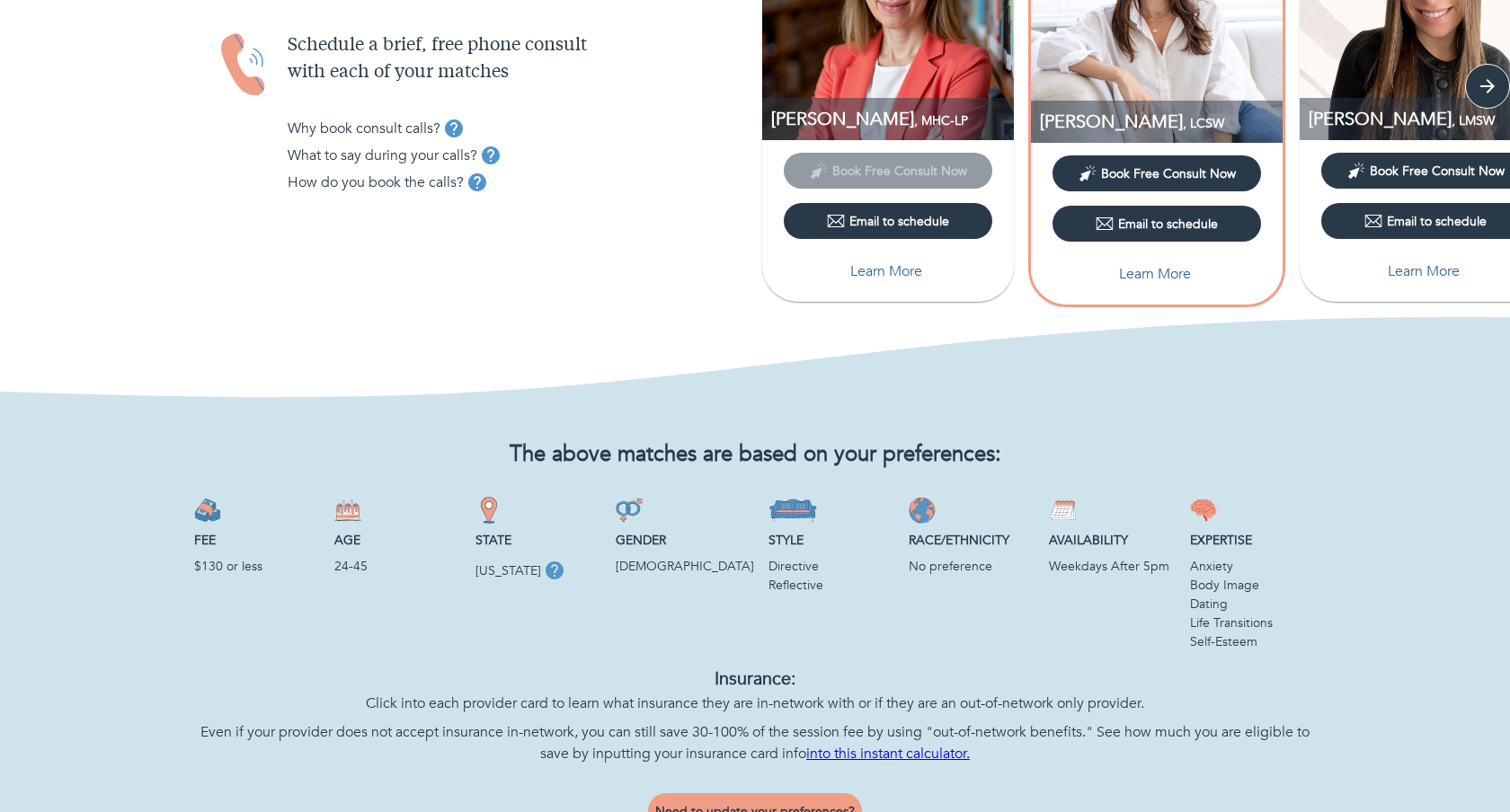
scroll to position [847, 0]
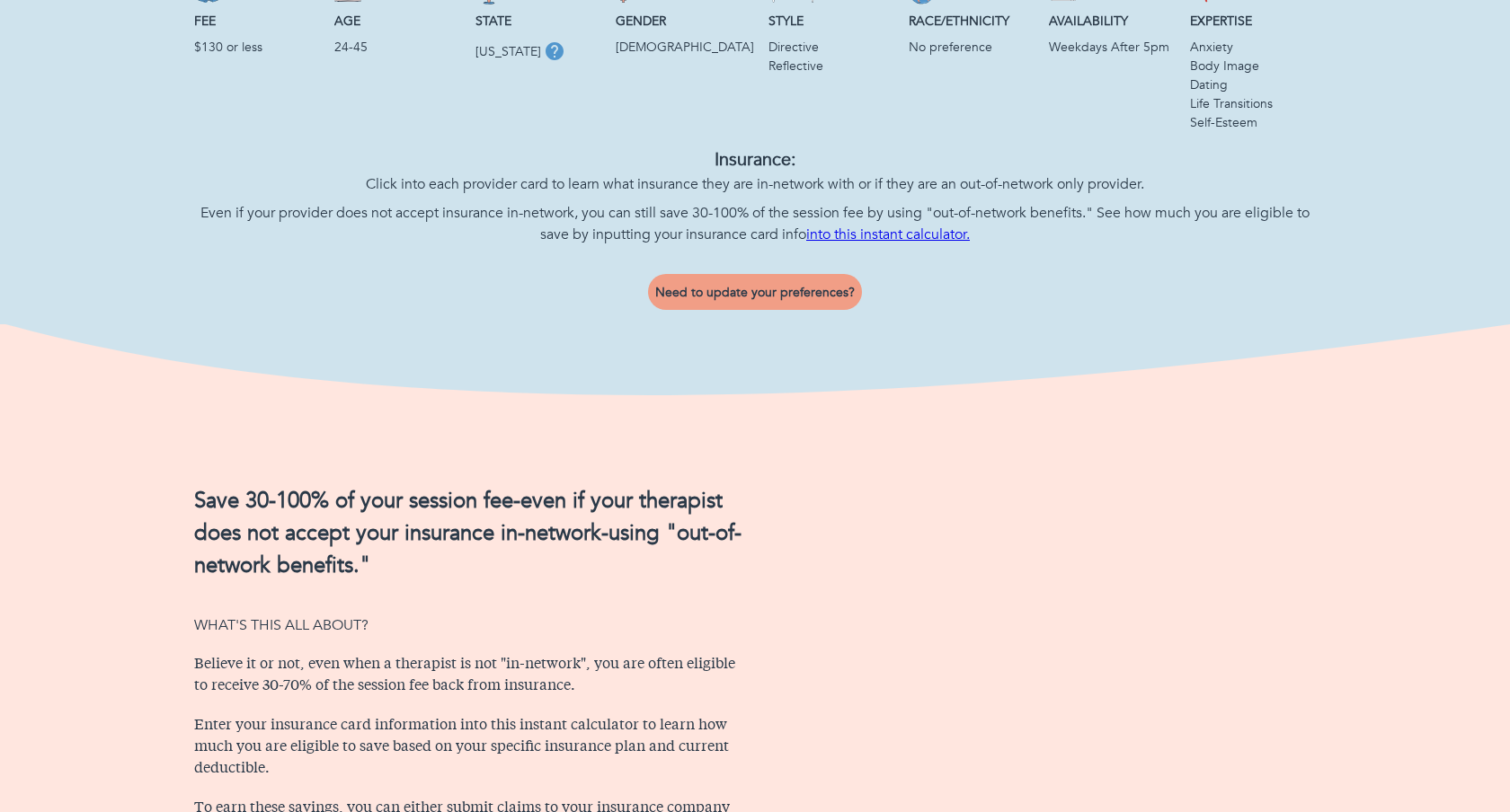
click at [903, 235] on link "into this instant calculator." at bounding box center [887, 234] width 164 height 20
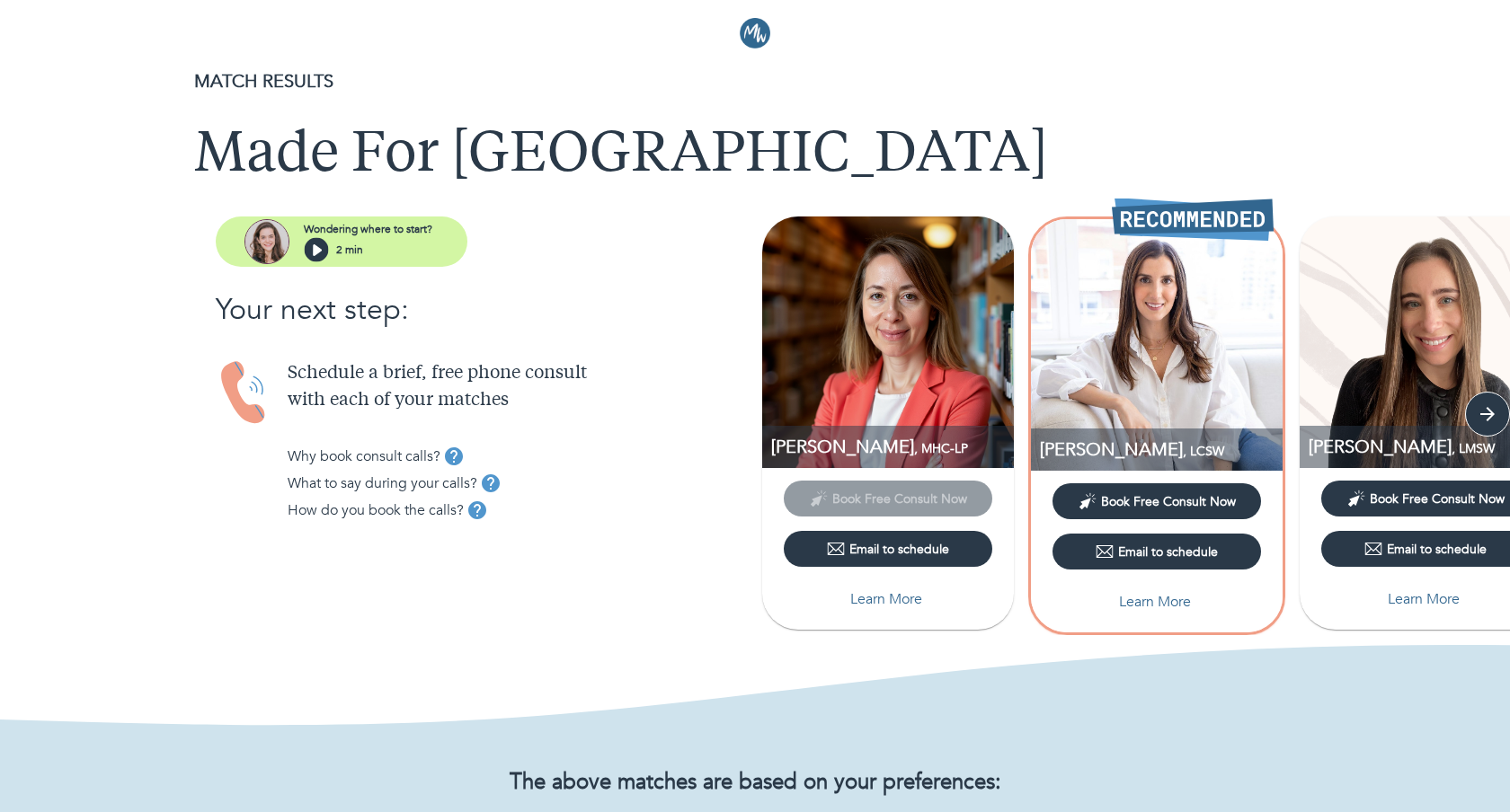
click at [393, 163] on h1 "Made For [GEOGRAPHIC_DATA]" at bounding box center [755, 156] width 1121 height 64
